Goal: Transaction & Acquisition: Purchase product/service

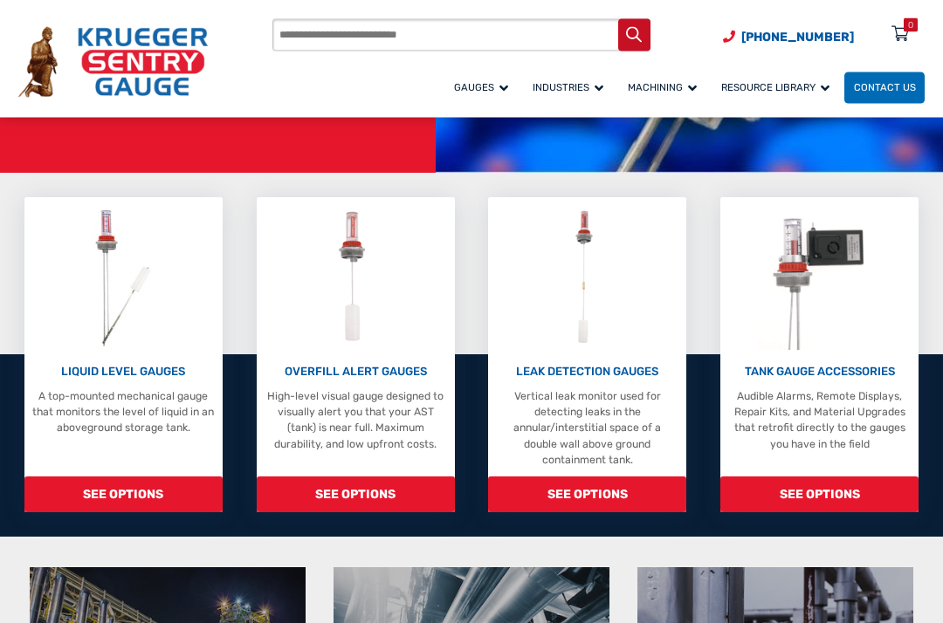
scroll to position [369, 0]
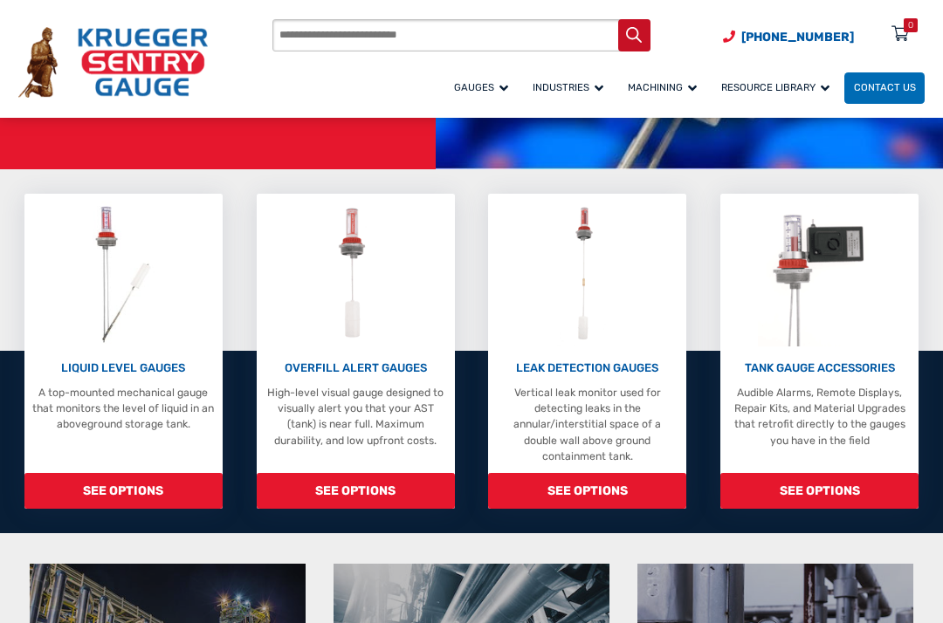
click at [98, 367] on div "LIQUID LEVEL GAUGES A top-mounted mechanical gauge that monitors the level of l…" at bounding box center [123, 396] width 182 height 73
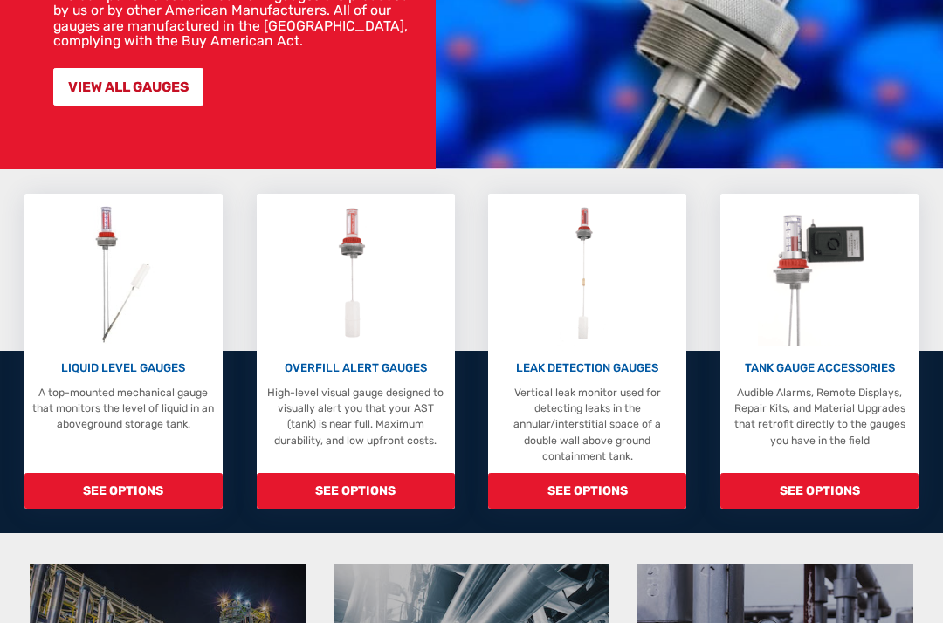
scroll to position [418, 0]
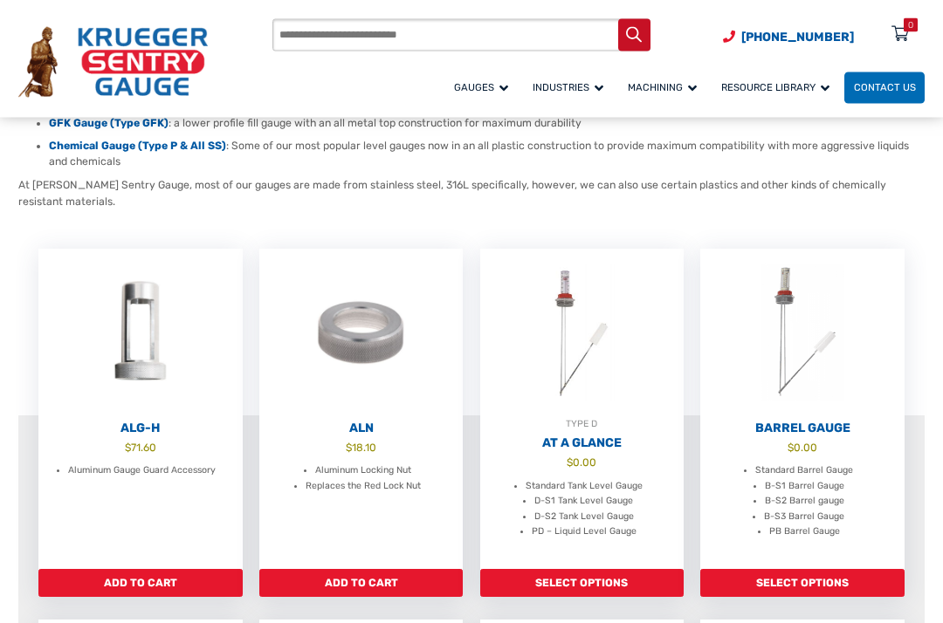
scroll to position [377, 0]
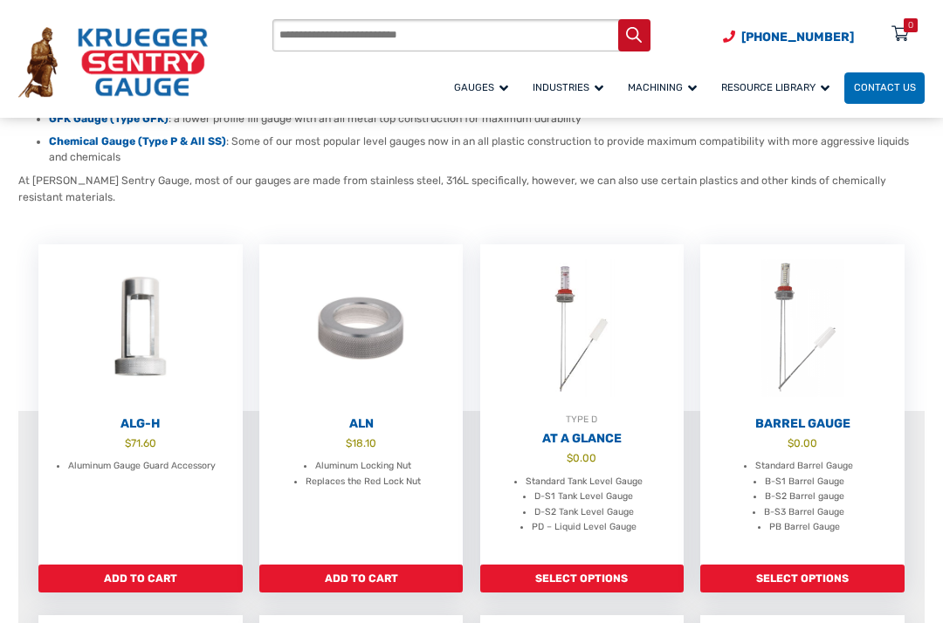
click at [553, 579] on link "Select options" at bounding box center [582, 579] width 204 height 28
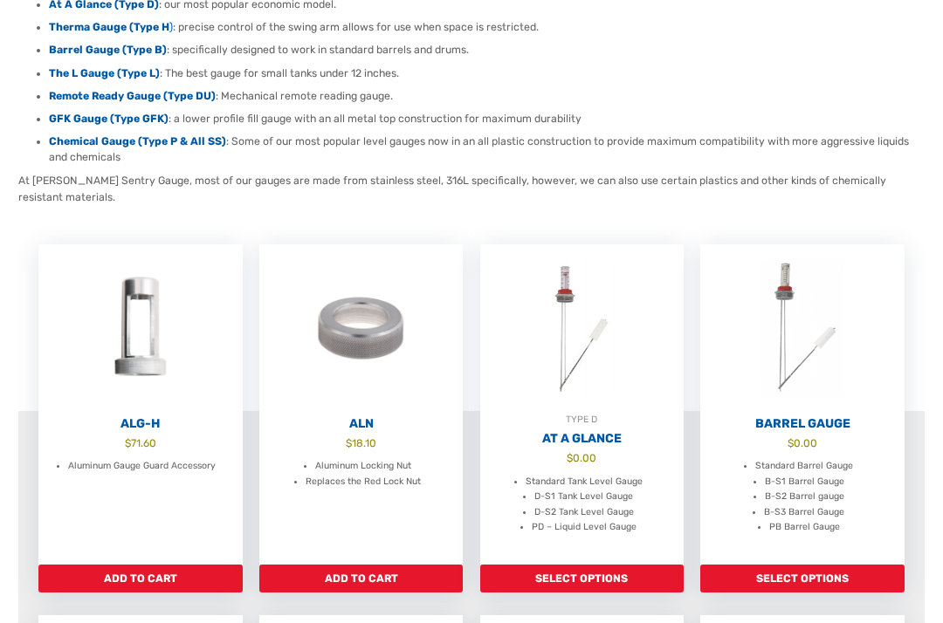
scroll to position [426, 0]
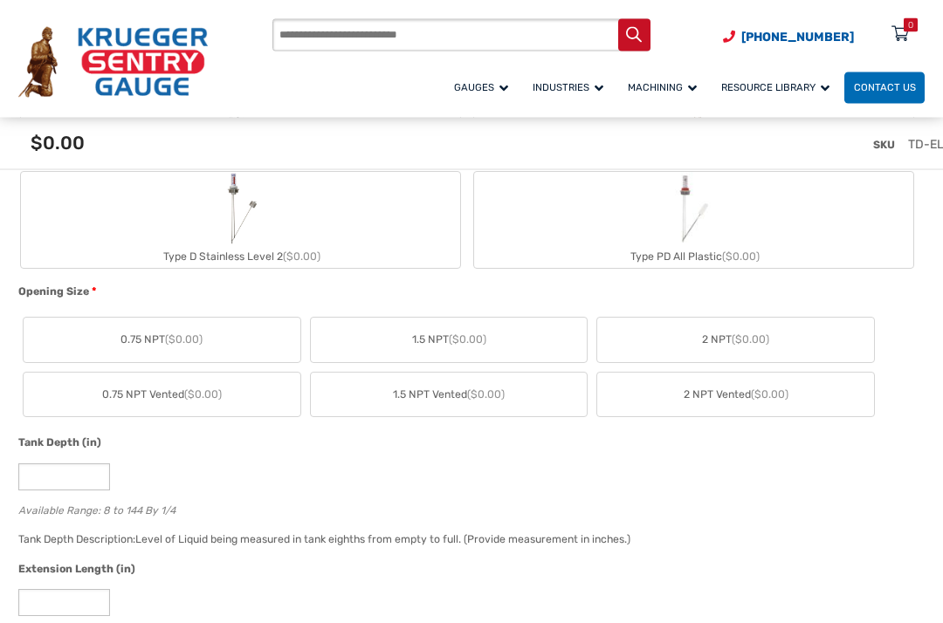
scroll to position [762, 0]
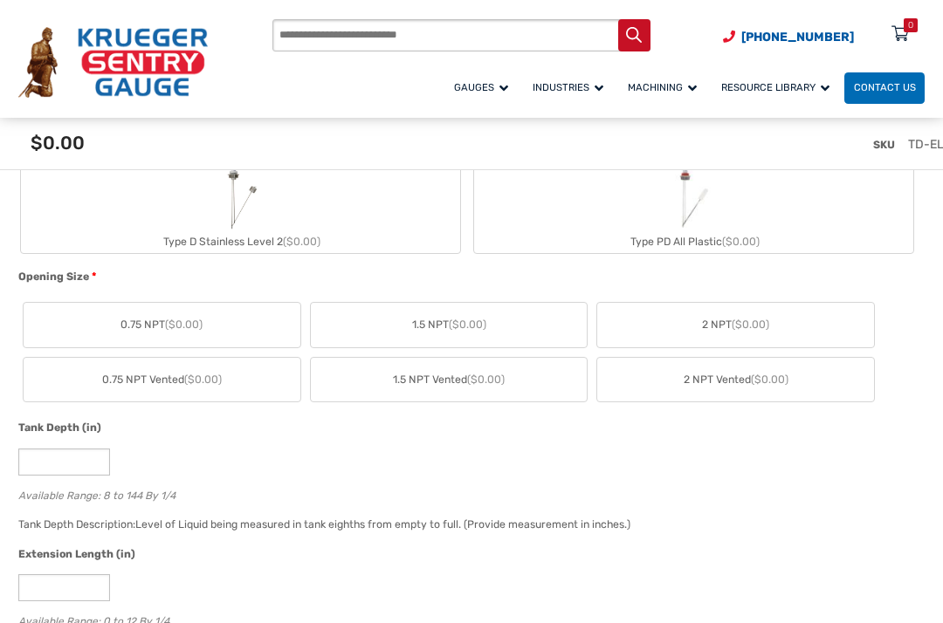
click at [634, 401] on label "2 NPT Vented ($0.00)" at bounding box center [735, 380] width 277 height 45
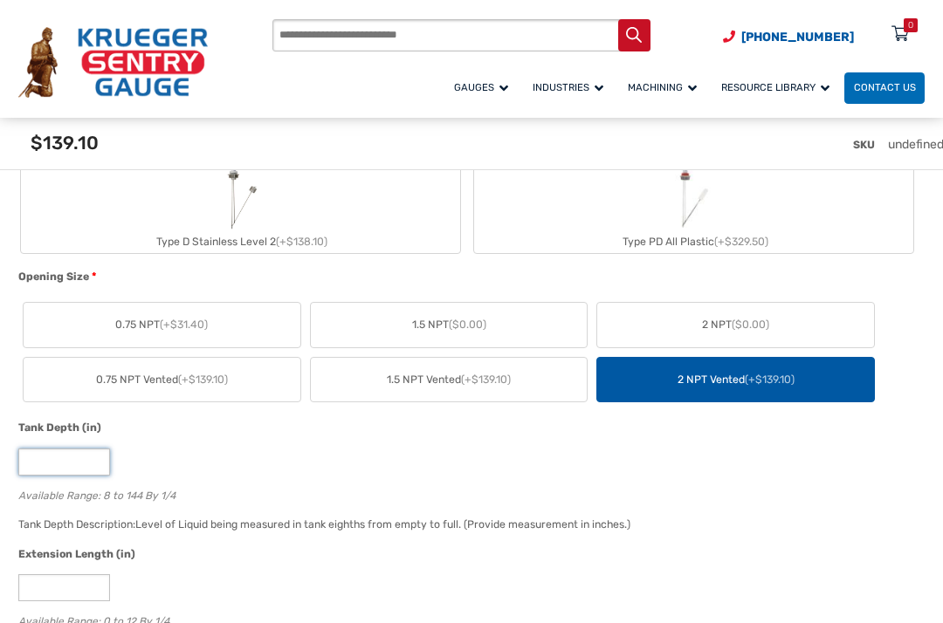
click at [45, 476] on input "*" at bounding box center [64, 462] width 92 height 27
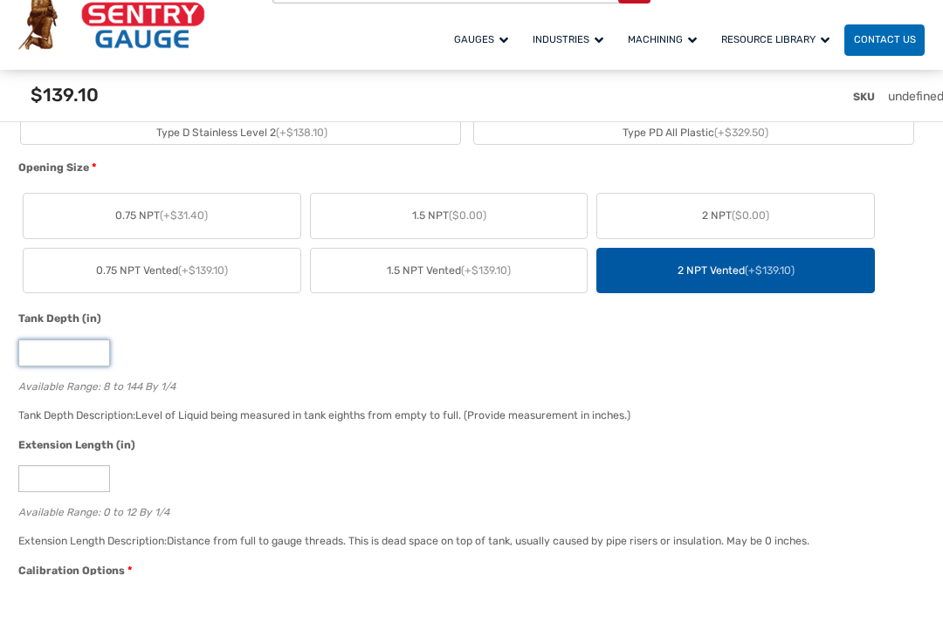
scroll to position [828, 0]
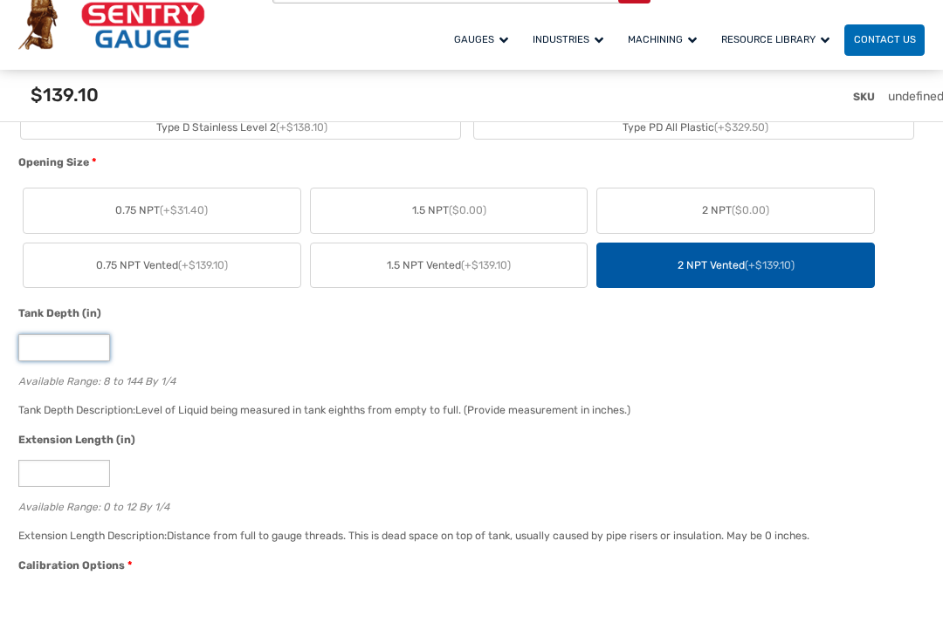
type input "**"
click at [50, 508] on input "*" at bounding box center [64, 521] width 92 height 27
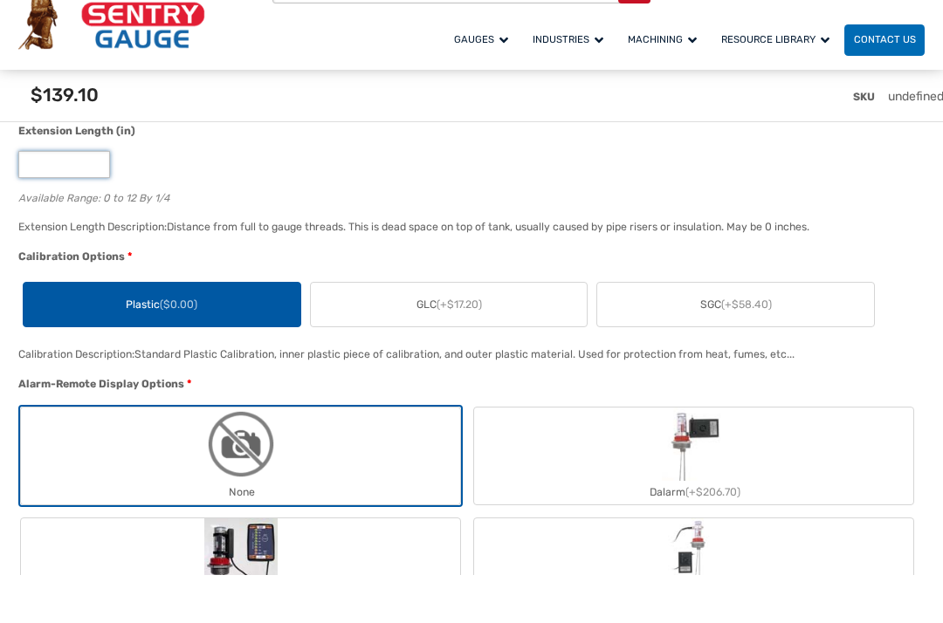
scroll to position [1140, 0]
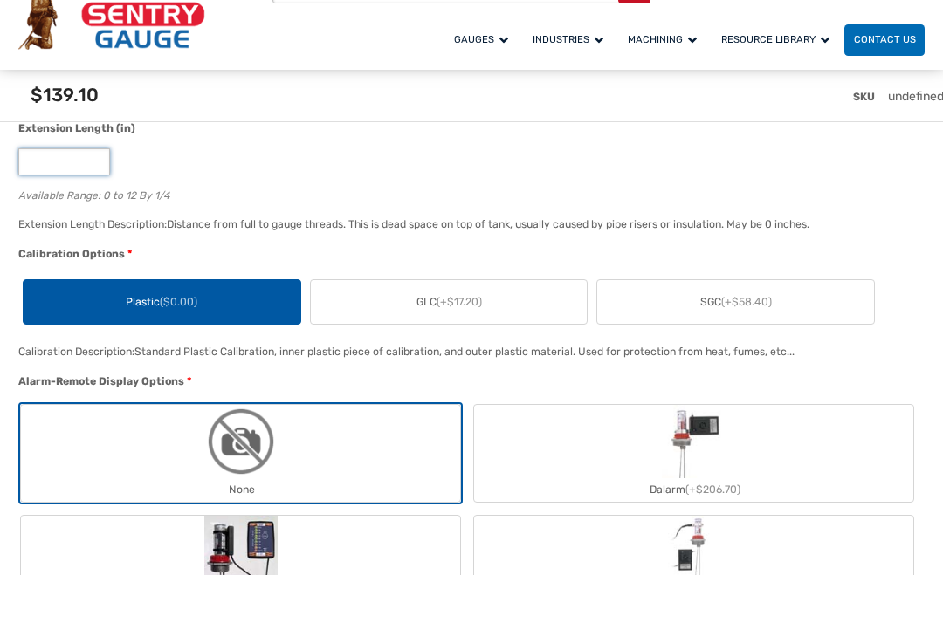
type input "**"
click at [111, 333] on label "Plastic ($0.00)" at bounding box center [162, 350] width 277 height 45
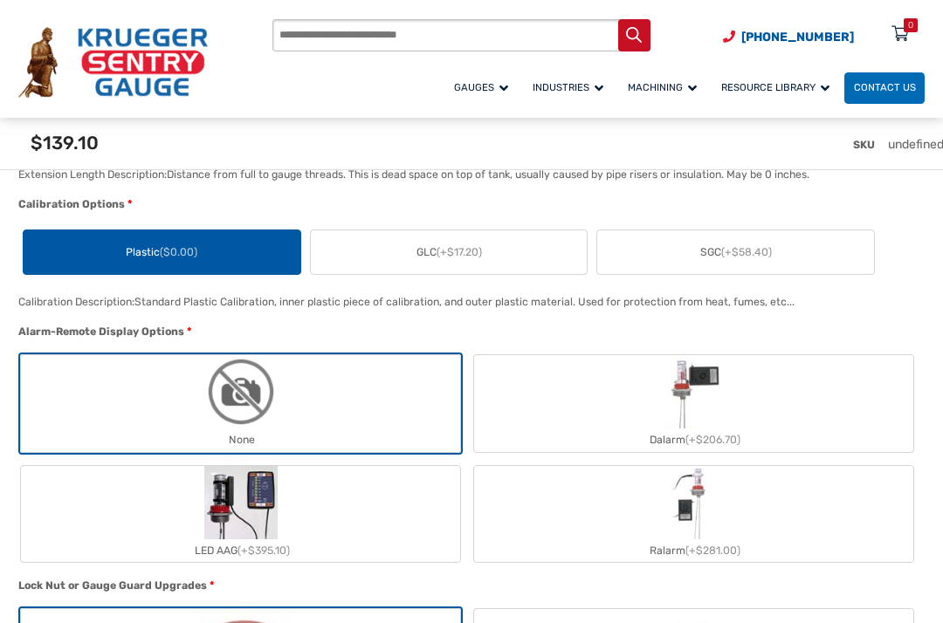
scroll to position [1236, 0]
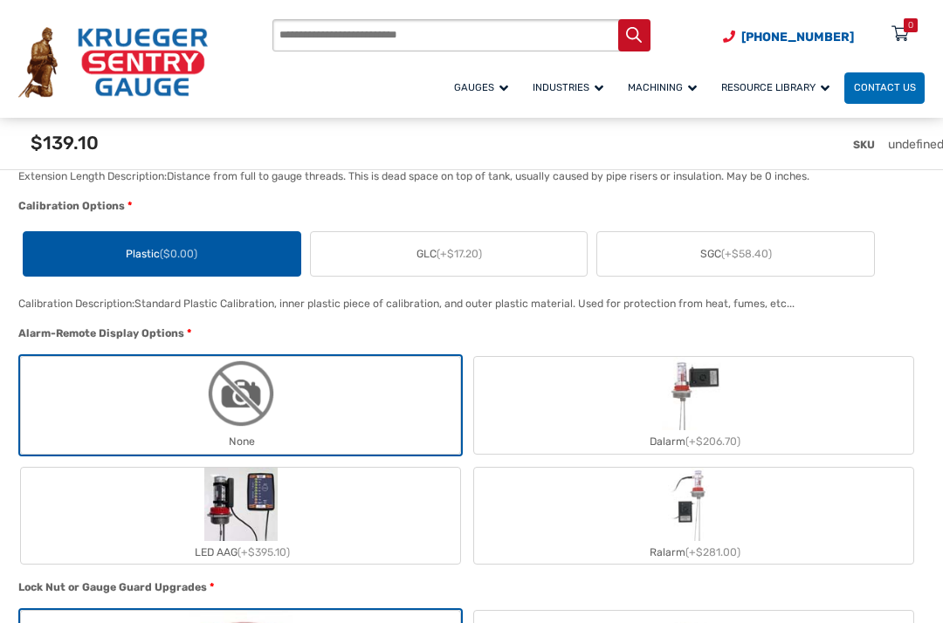
click at [524, 277] on label "GLC (+$17.20)" at bounding box center [449, 254] width 277 height 45
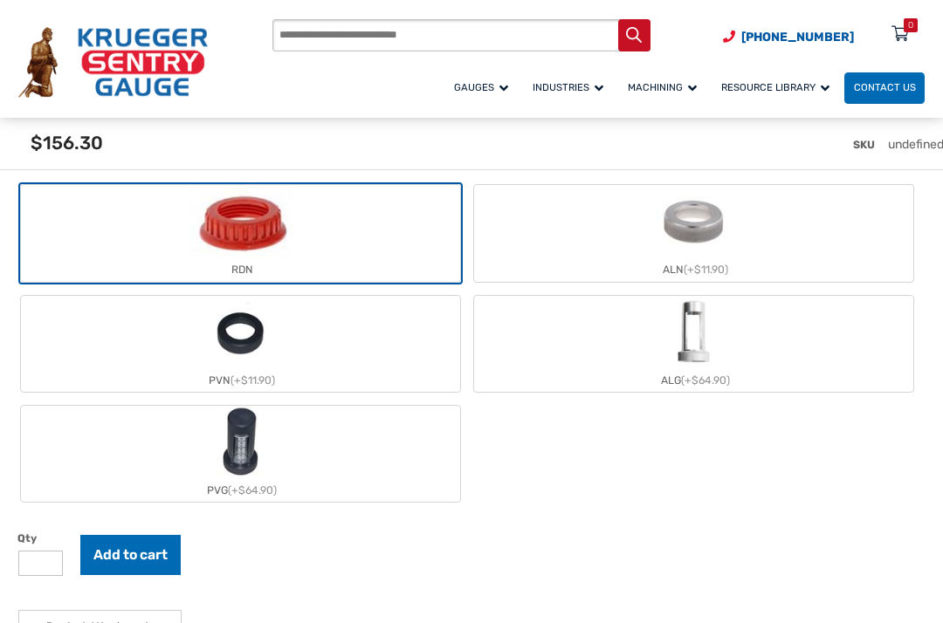
scroll to position [1660, 0]
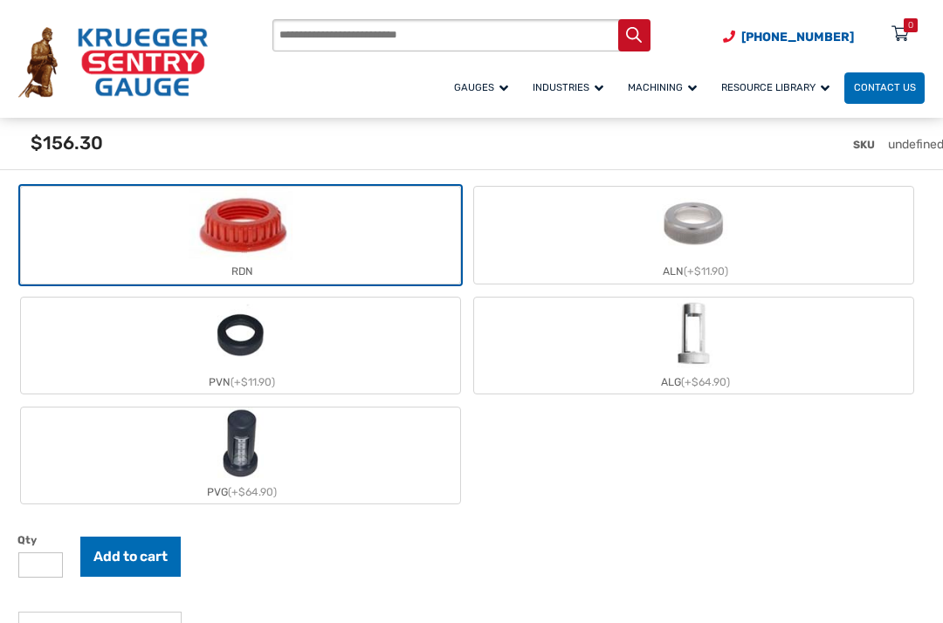
click at [116, 577] on button "Add to cart" at bounding box center [130, 557] width 100 height 40
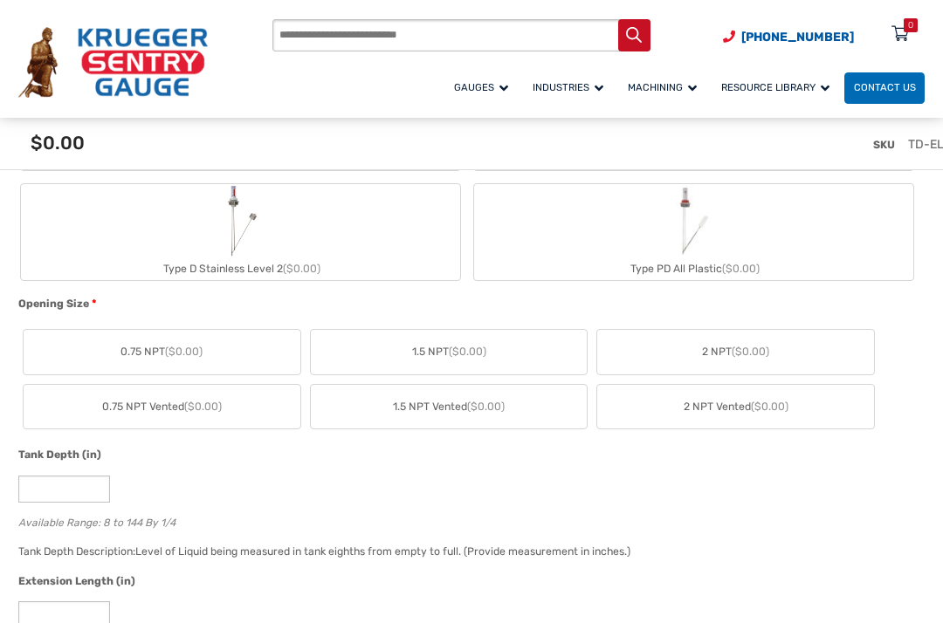
scroll to position [766, 0]
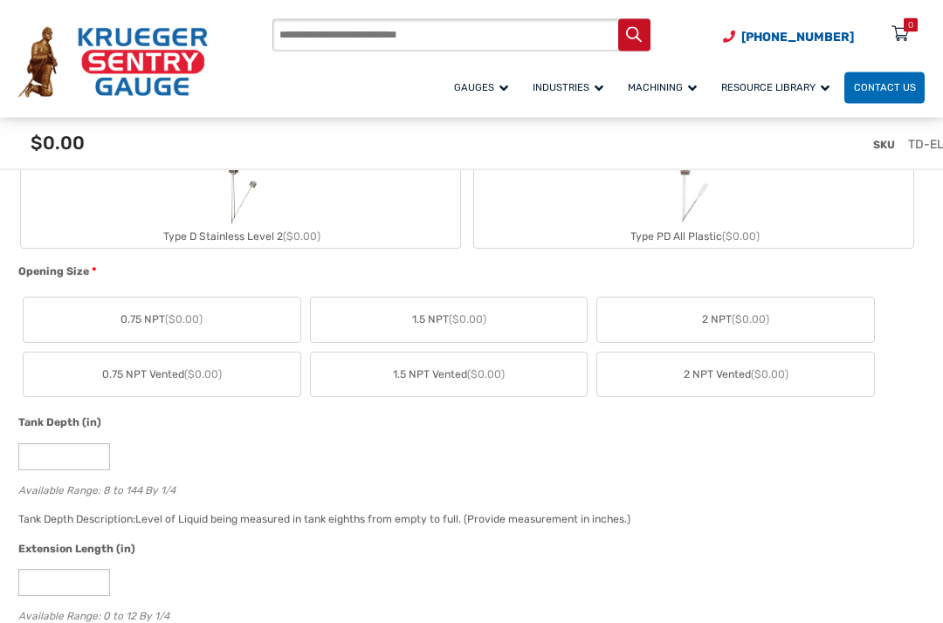
click at [865, 510] on div "Tank Depth (in) * Available Range: 8 to 144 By 1/4" at bounding box center [467, 462] width 906 height 94
click at [763, 398] on label "2 NPT Vented ($0.00)" at bounding box center [735, 375] width 277 height 45
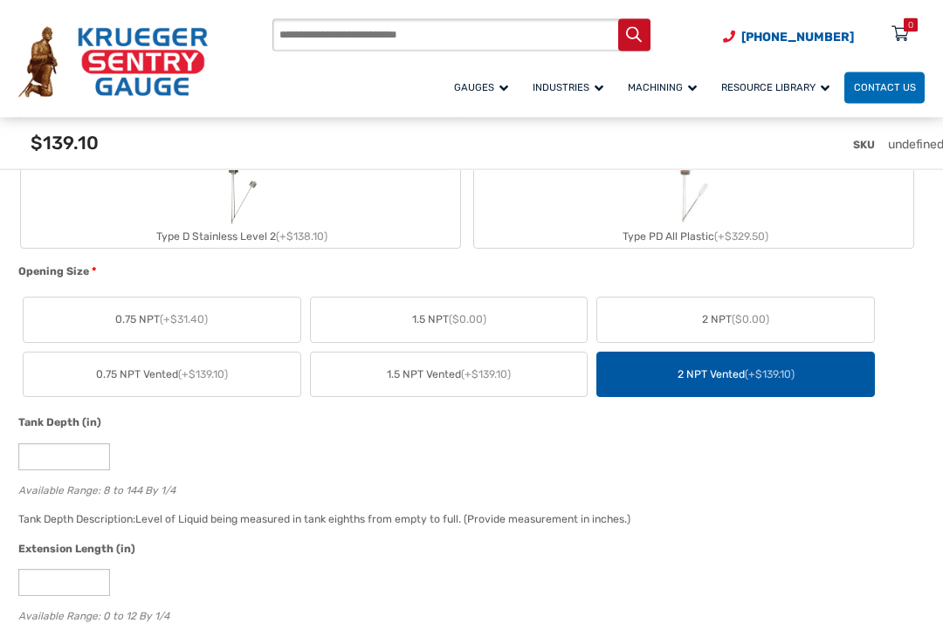
scroll to position [767, 0]
click at [58, 470] on input "*" at bounding box center [64, 456] width 92 height 27
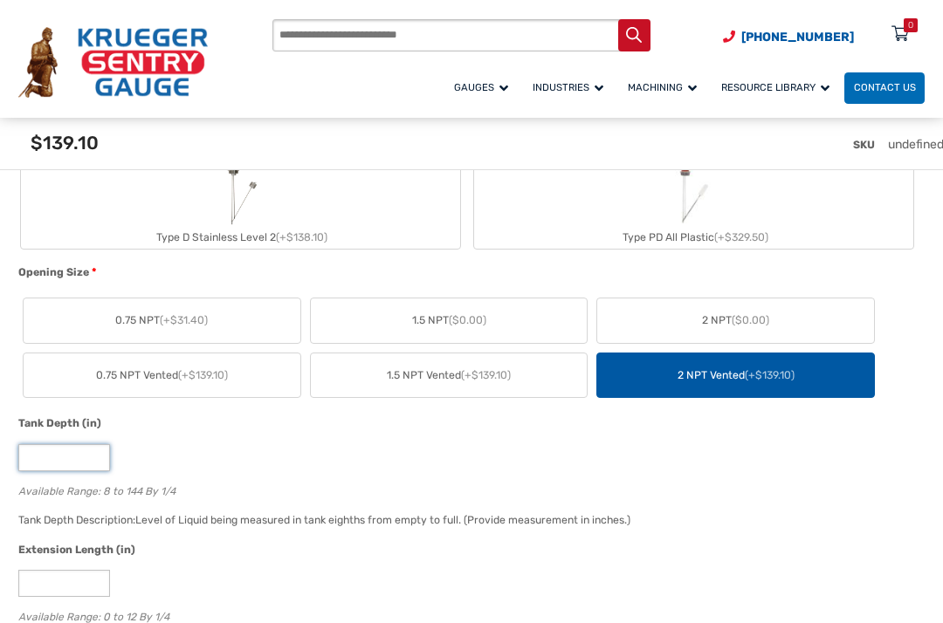
type input "*"
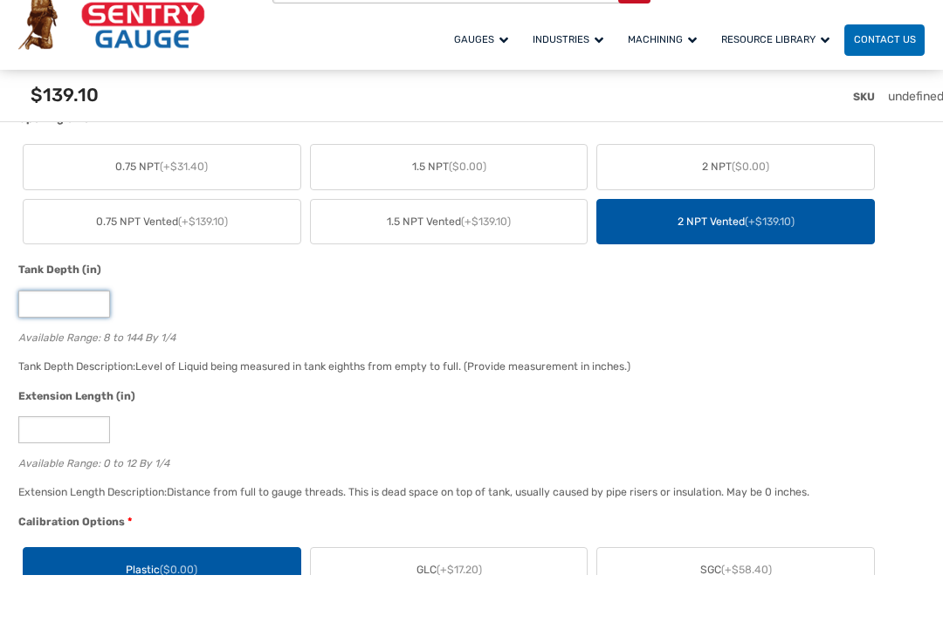
scroll to position [885, 0]
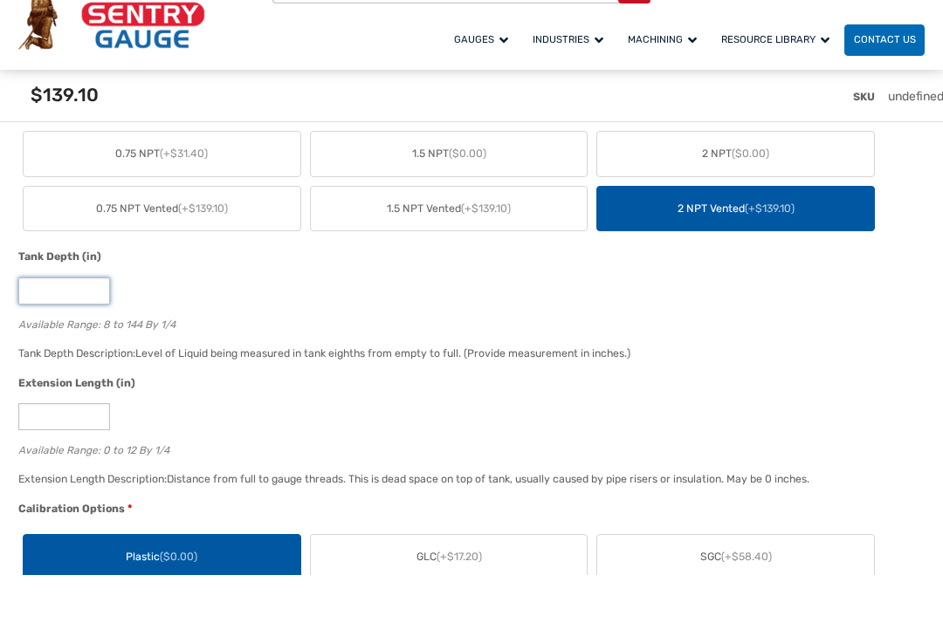
type input "**"
click at [74, 451] on input "*" at bounding box center [64, 464] width 92 height 27
type input "*"
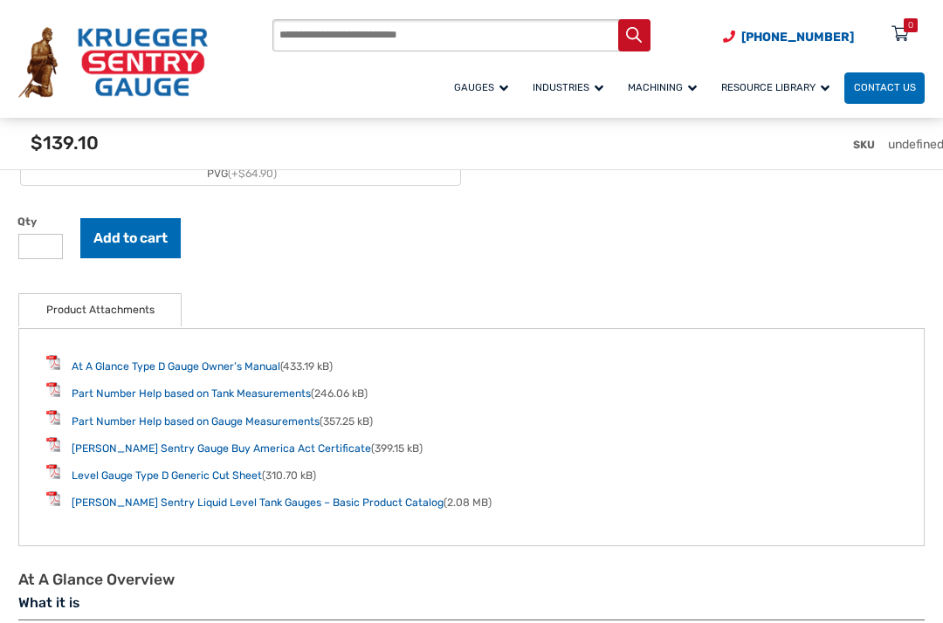
scroll to position [1969, 0]
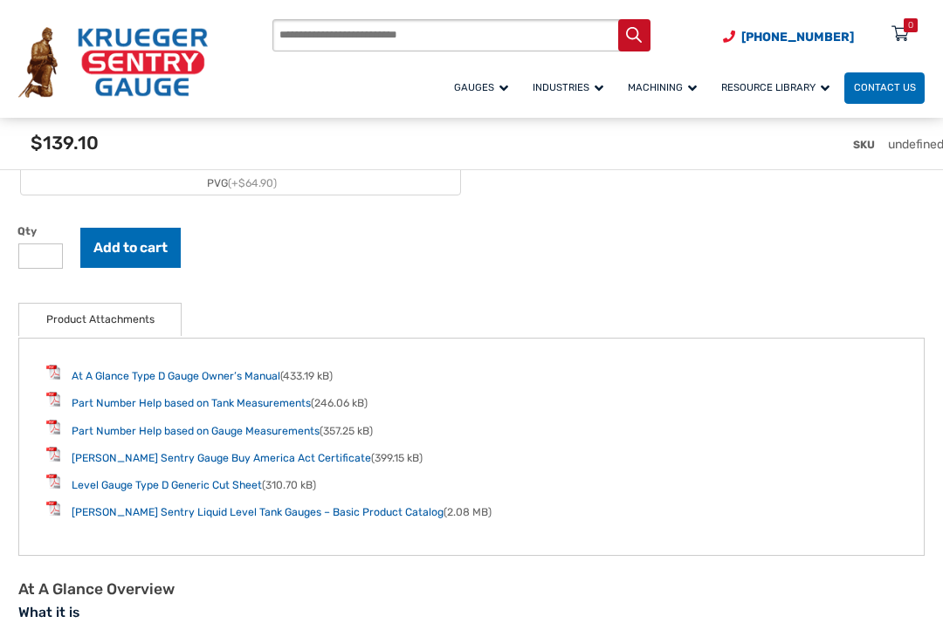
type input "*"
click at [106, 268] on button "Add to cart" at bounding box center [130, 248] width 100 height 40
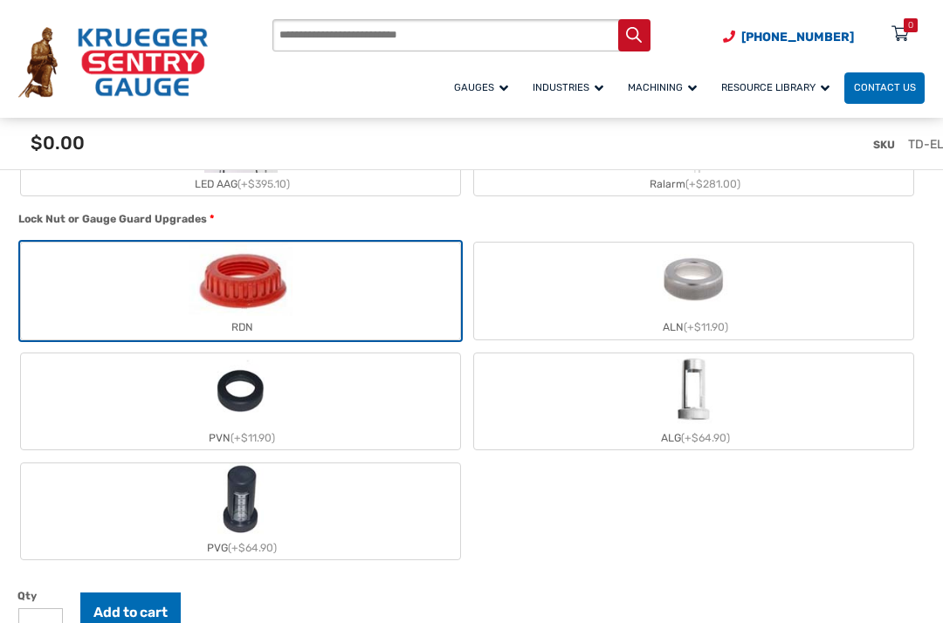
scroll to position [1602, 0]
